Goal: Navigation & Orientation: Find specific page/section

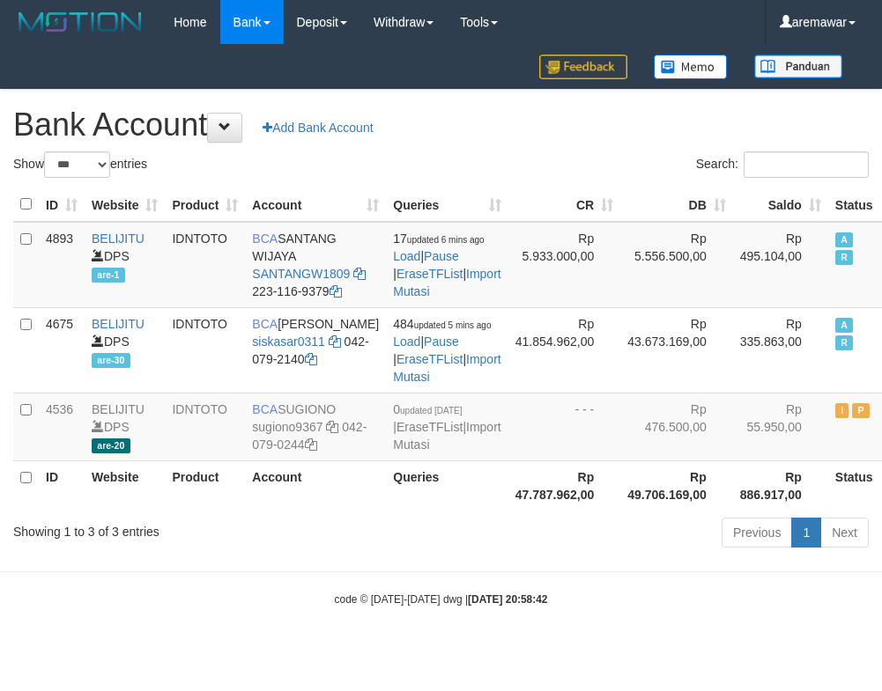
select select "***"
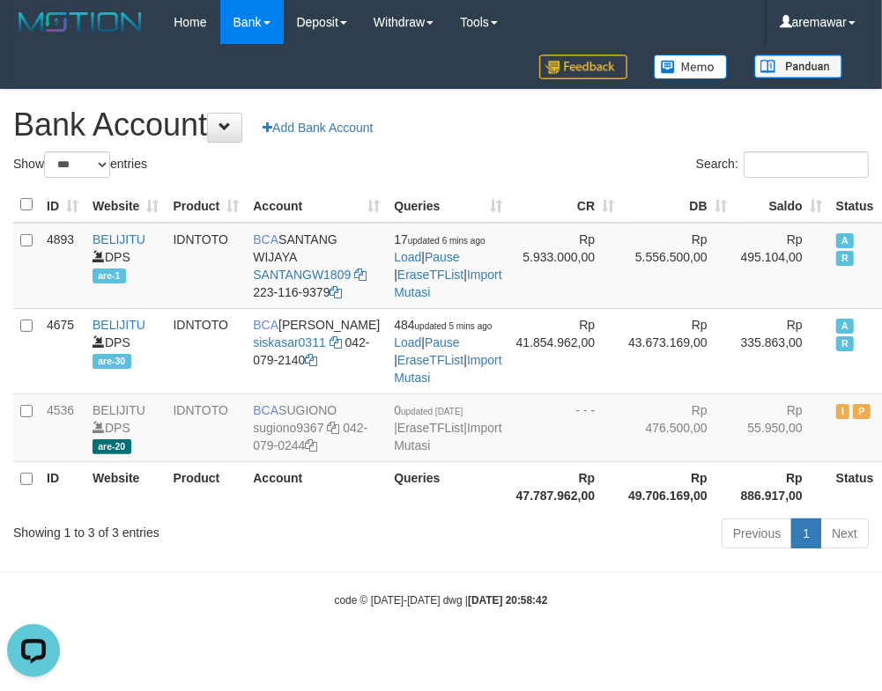
click at [523, 140] on h1 "Bank Account Add Bank Account" at bounding box center [440, 124] width 855 height 35
